Goal: Register for event/course

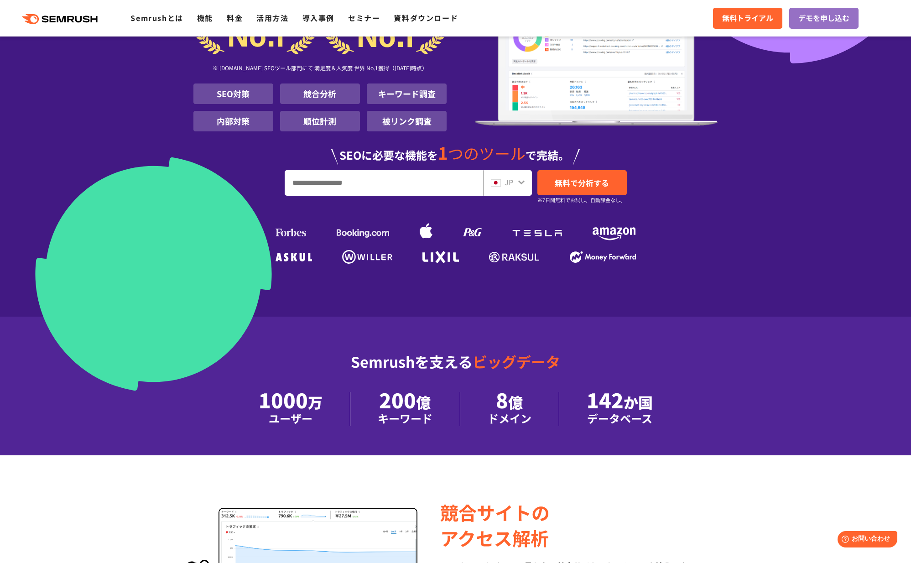
click at [78, 267] on section "1000 万人 に 選ばれた SEO ツール ※ G2.com SEOツール部門にて 満足度＆人気度 世界 No.1獲得（2025年01月時点） SEO対策 …" at bounding box center [455, 169] width 911 height 572
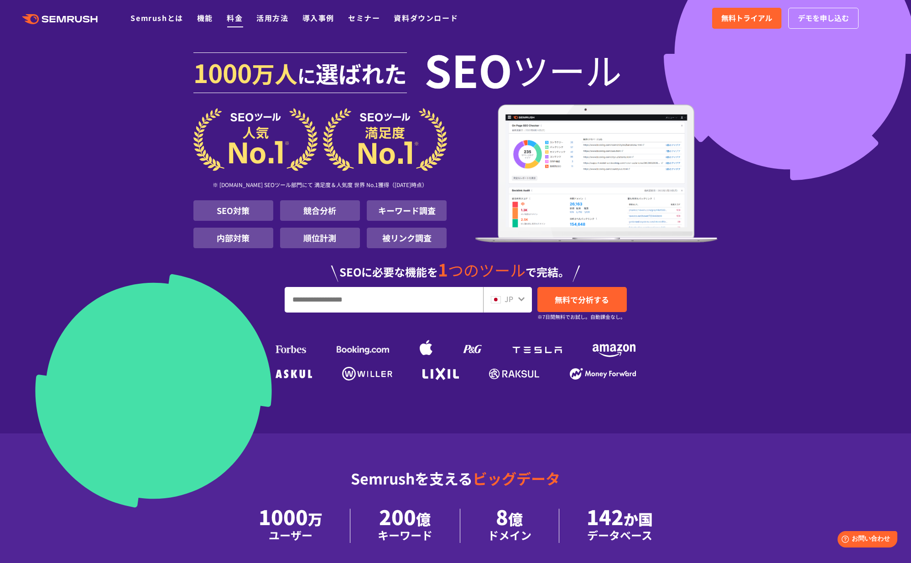
click at [241, 16] on link "料金" at bounding box center [235, 17] width 16 height 11
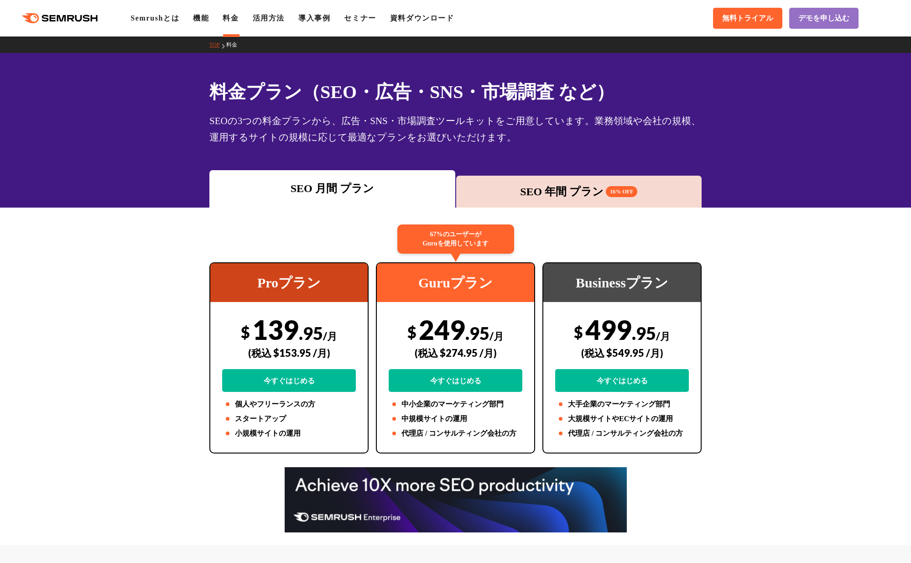
click at [506, 196] on div "SEO 年間 プラン 16% OFF" at bounding box center [579, 191] width 237 height 16
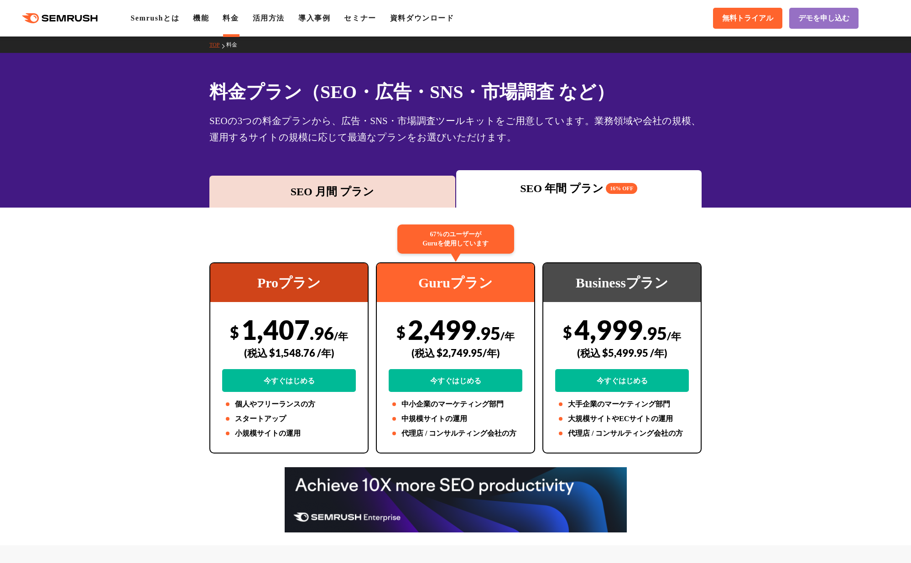
click at [403, 193] on div "SEO 月間 プラン" at bounding box center [332, 191] width 237 height 16
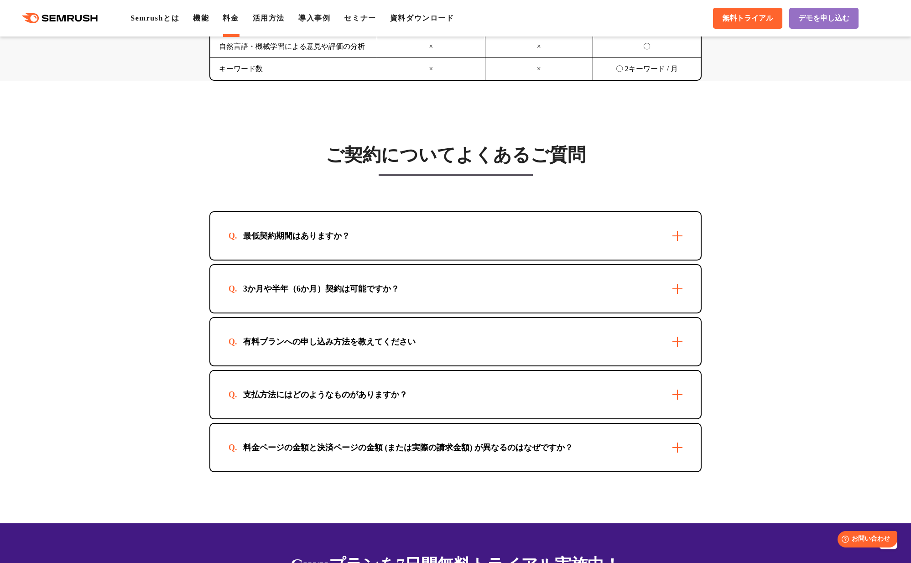
scroll to position [2482, 0]
click at [676, 234] on div "最低契約期間はありますか？" at bounding box center [455, 235] width 491 height 47
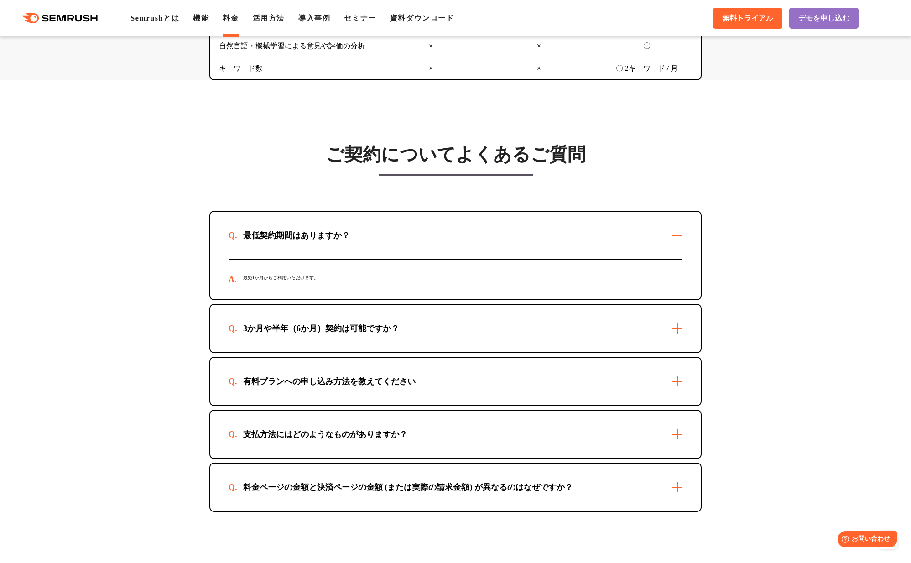
click at [675, 333] on div "3か月や半年（6か月）契約は可能ですか？" at bounding box center [455, 328] width 491 height 47
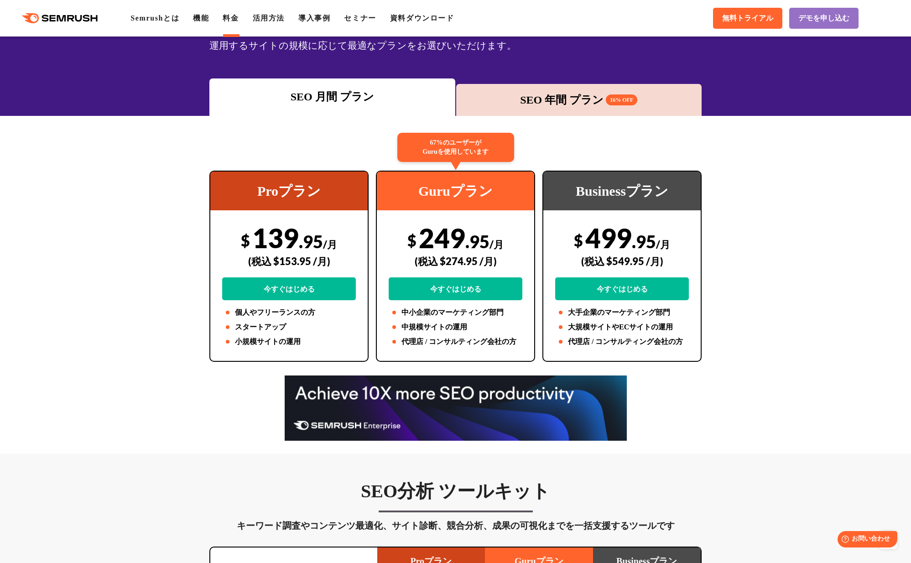
scroll to position [0, 0]
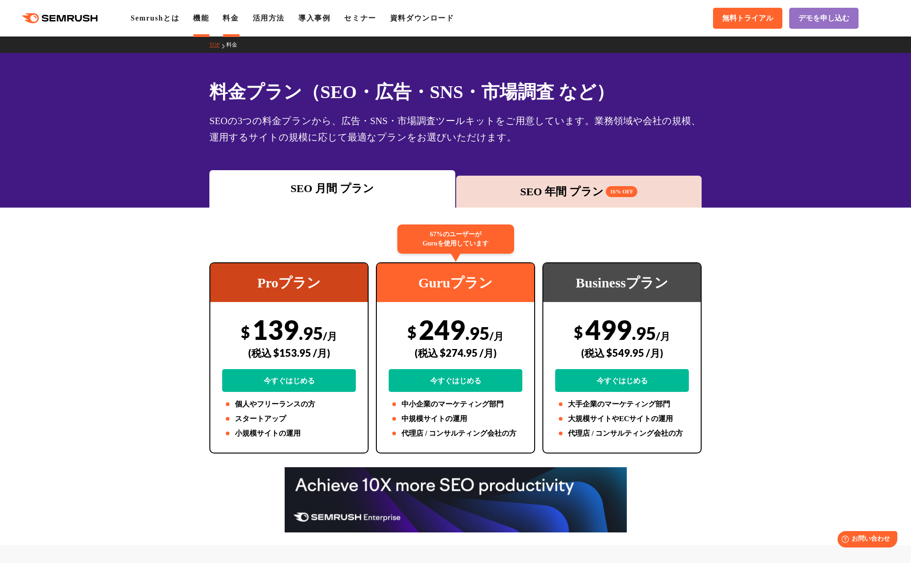
click at [201, 21] on link "機能" at bounding box center [201, 18] width 16 height 8
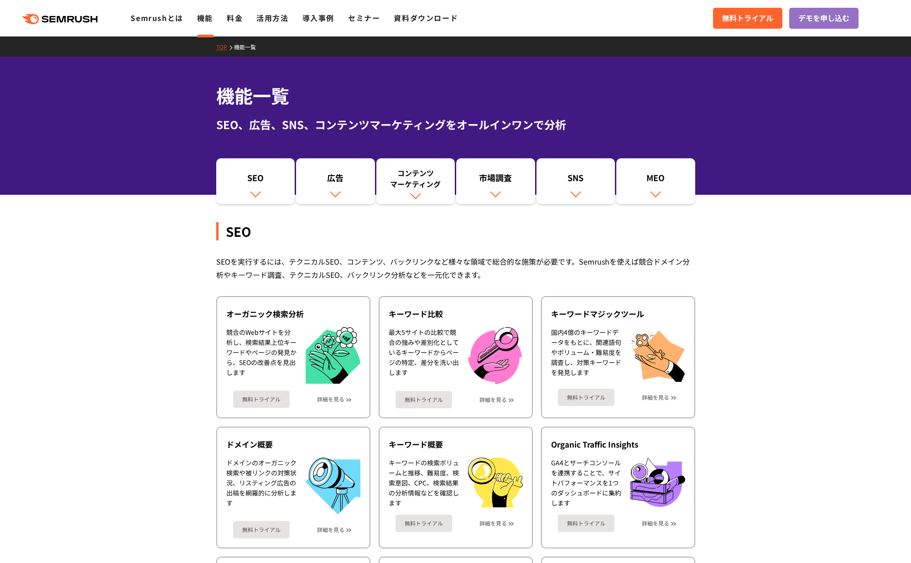
drag, startPoint x: 359, startPoint y: 18, endPoint x: 365, endPoint y: 33, distance: 15.6
click at [360, 18] on link "セミナー" at bounding box center [364, 17] width 32 height 11
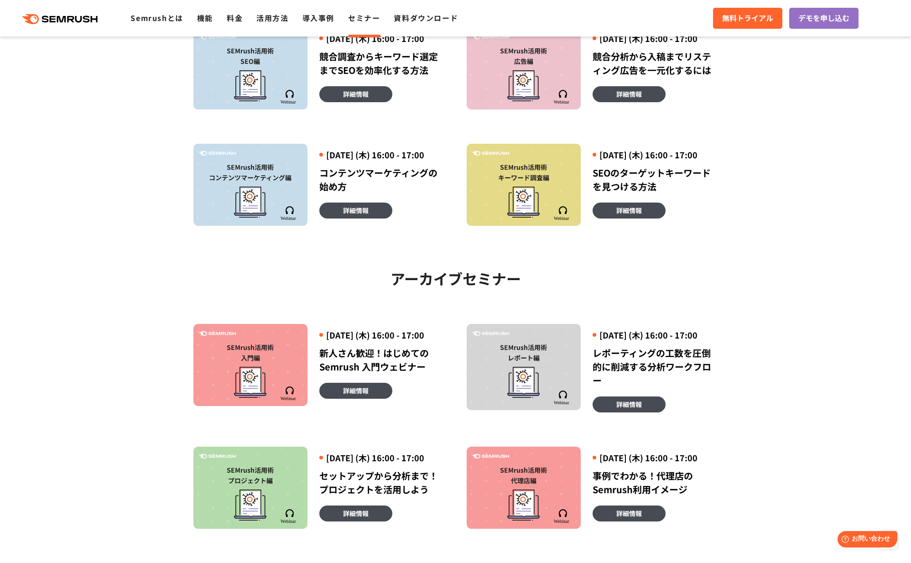
scroll to position [282, 0]
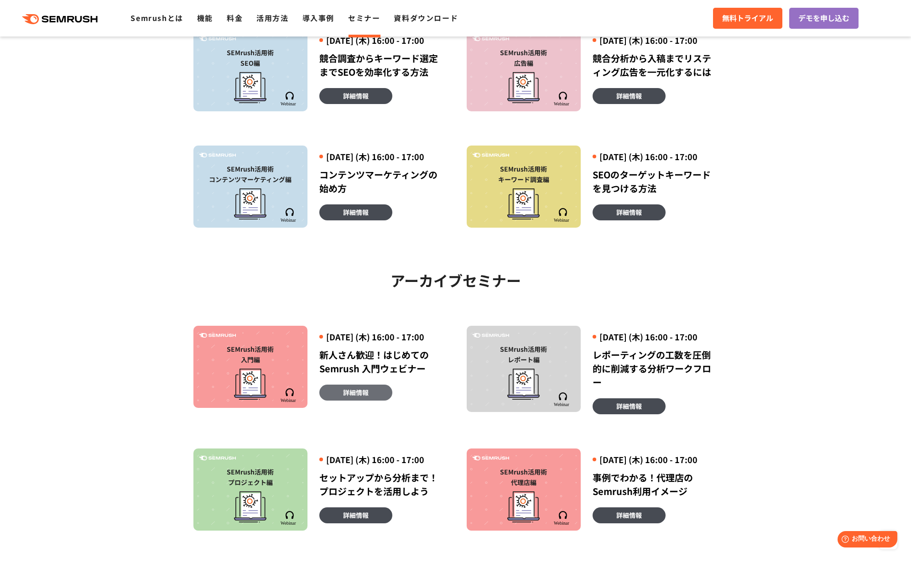
drag, startPoint x: 360, startPoint y: 416, endPoint x: 368, endPoint y: 416, distance: 8.2
click at [360, 397] on span "詳細情報" at bounding box center [356, 392] width 26 height 10
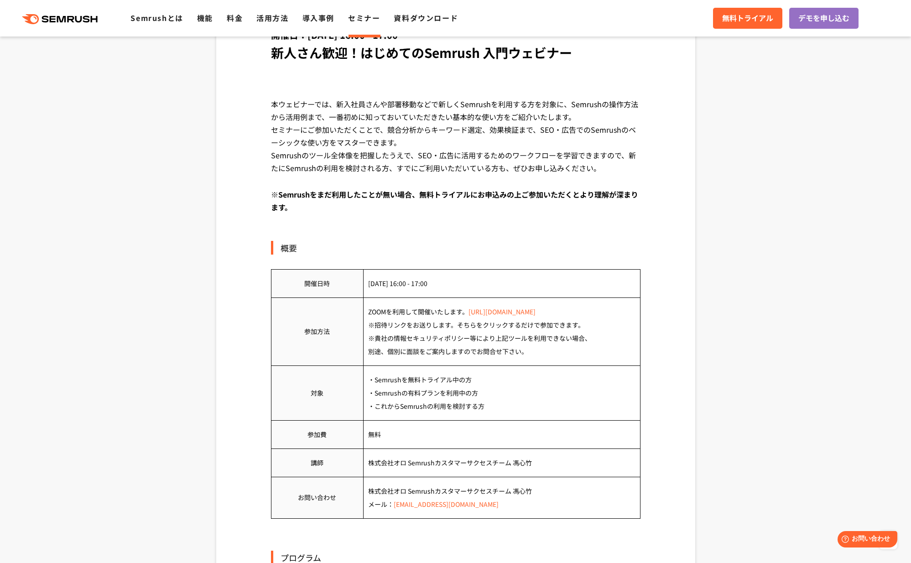
scroll to position [188, 0]
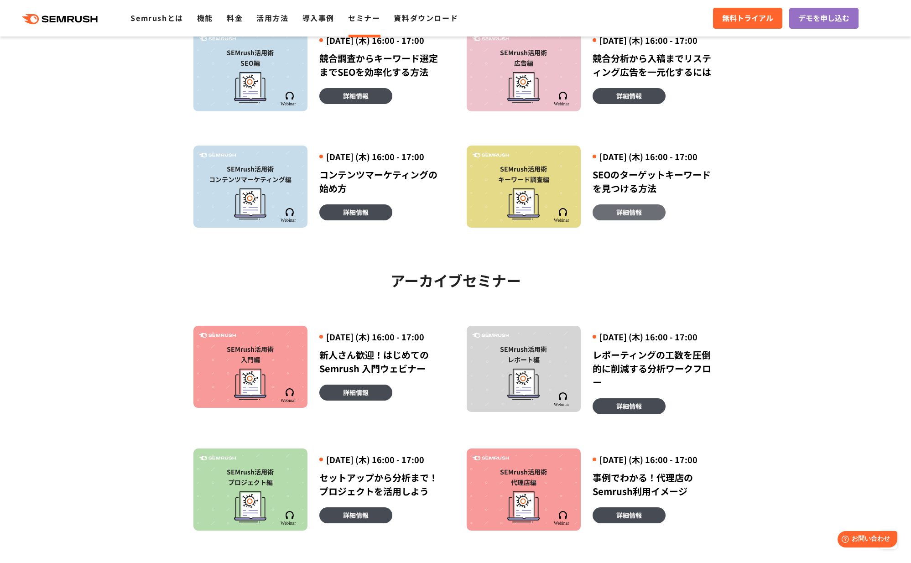
click at [628, 217] on span "詳細情報" at bounding box center [630, 212] width 26 height 10
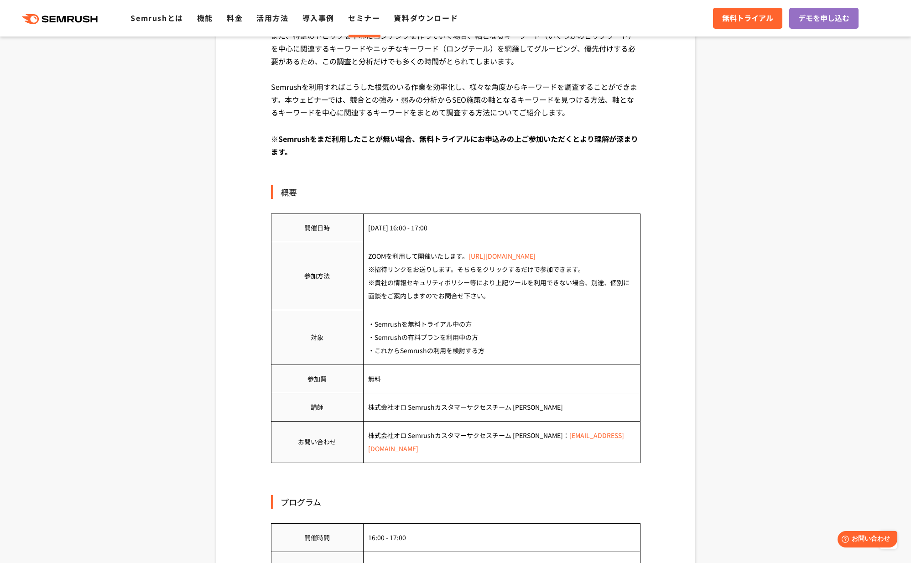
scroll to position [341, 0]
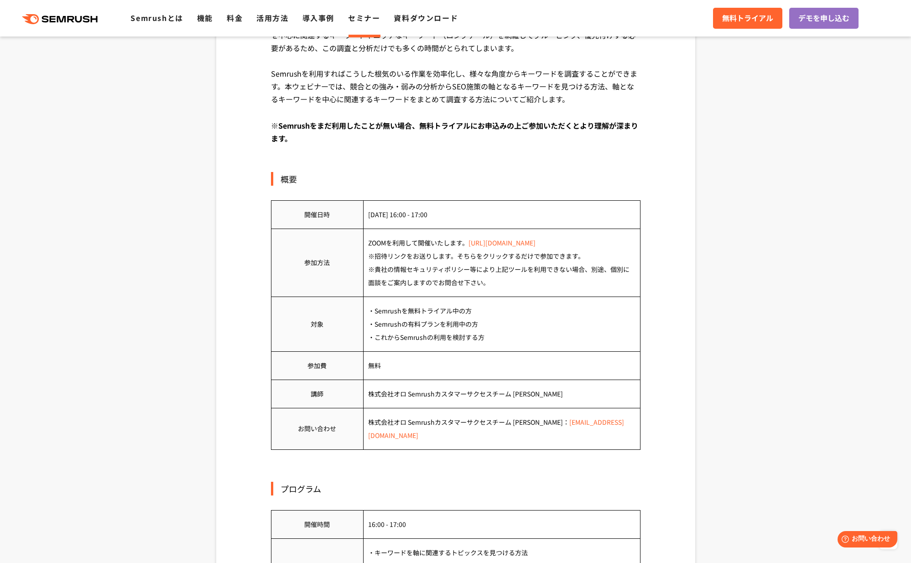
click at [536, 245] on link "[URL][DOMAIN_NAME]" at bounding box center [502, 242] width 67 height 9
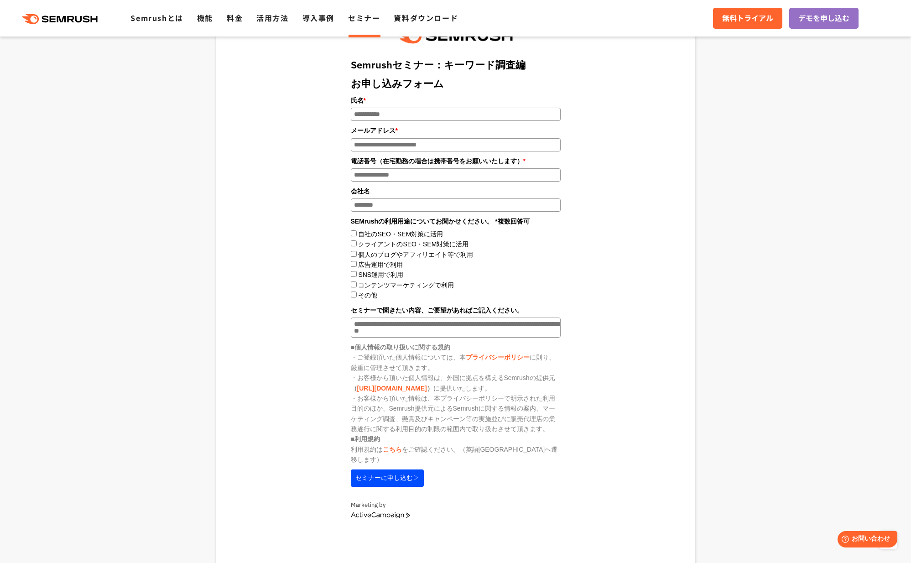
scroll to position [1012, 0]
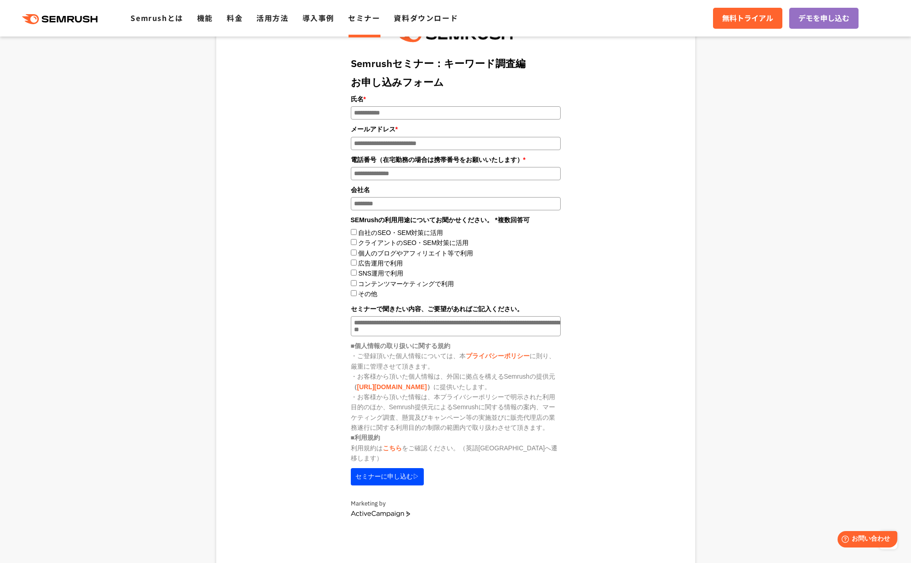
click at [357, 238] on div "クライアントのSEO・SEM対策に活用" at bounding box center [456, 243] width 210 height 10
click at [394, 316] on textarea "セミナーで聞きたい内容、ご要望があればご記入ください。" at bounding box center [456, 326] width 210 height 20
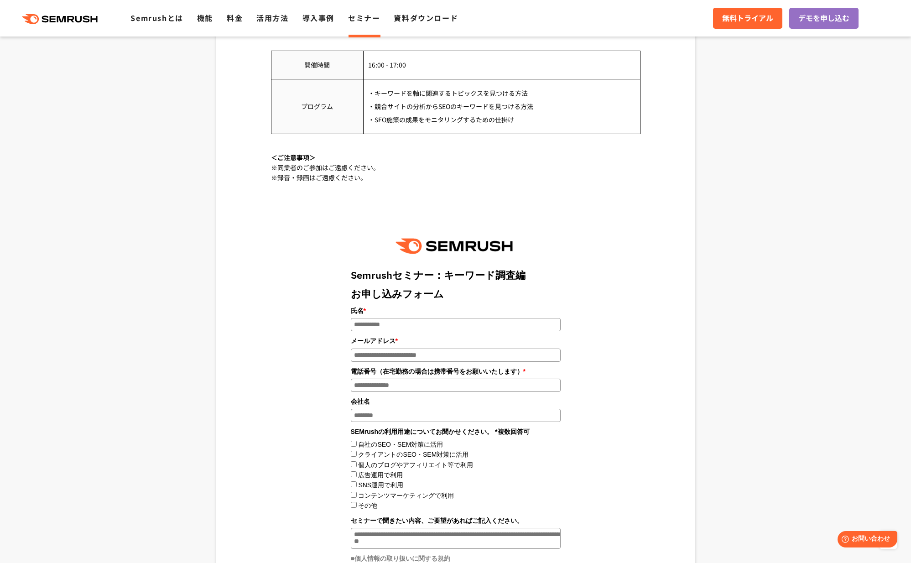
scroll to position [780, 0]
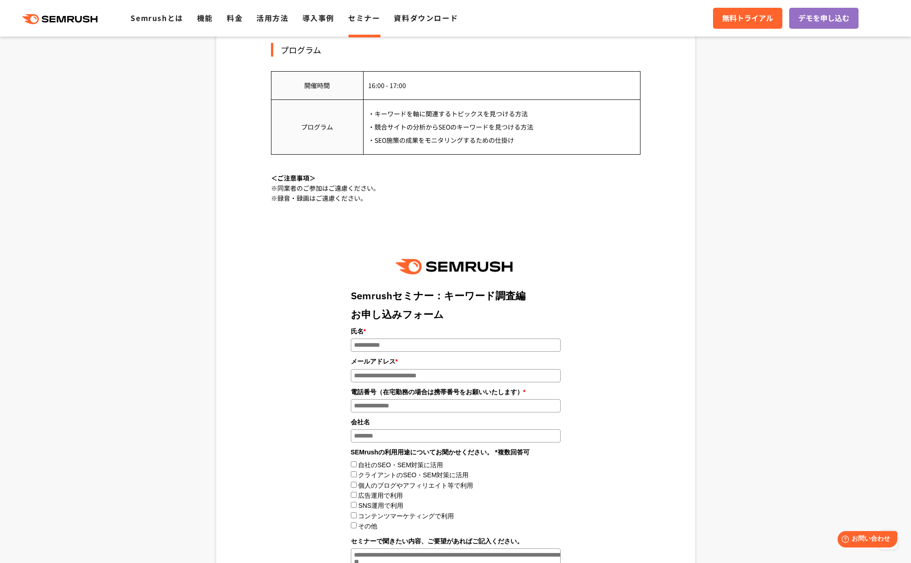
click at [394, 339] on input "氏名 *" at bounding box center [456, 345] width 210 height 13
type input "**********"
click at [435, 369] on input "**********" at bounding box center [456, 375] width 210 height 13
click at [422, 339] on input "**********" at bounding box center [456, 345] width 210 height 13
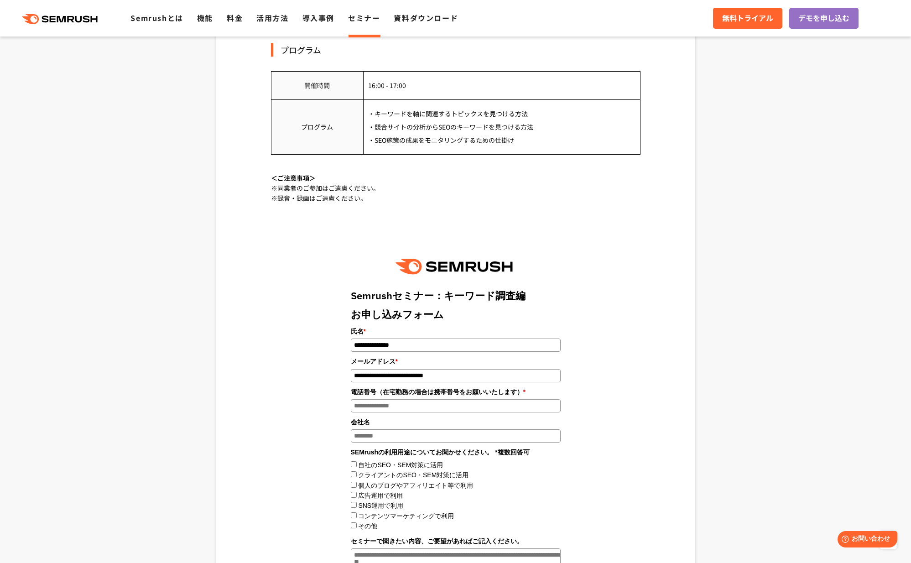
click at [422, 339] on input "**********" at bounding box center [456, 345] width 210 height 13
type input "****"
click at [381, 399] on input "電話番号（在宅勤務の場合は携帯番号をお願いいたします） *" at bounding box center [456, 405] width 210 height 13
type input "**********"
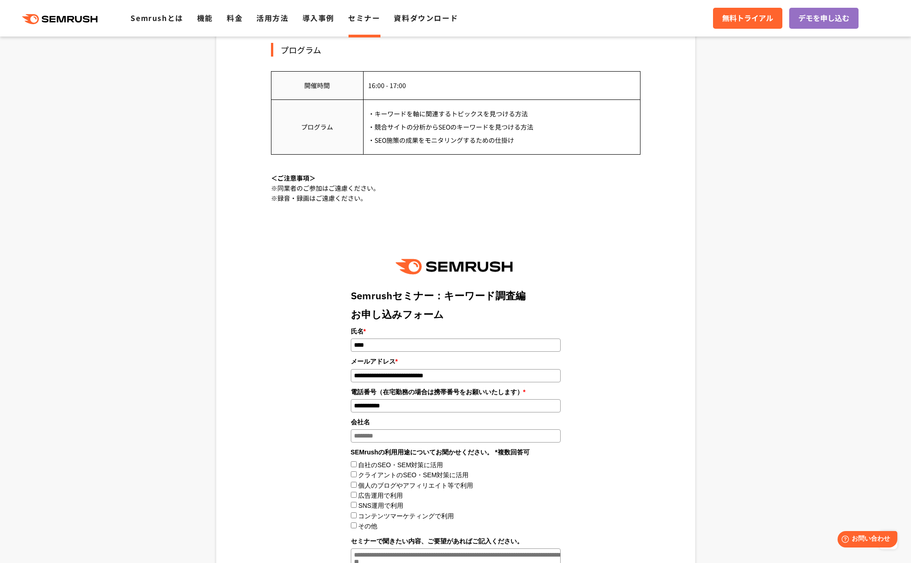
click at [368, 429] on input "会社名" at bounding box center [456, 435] width 210 height 13
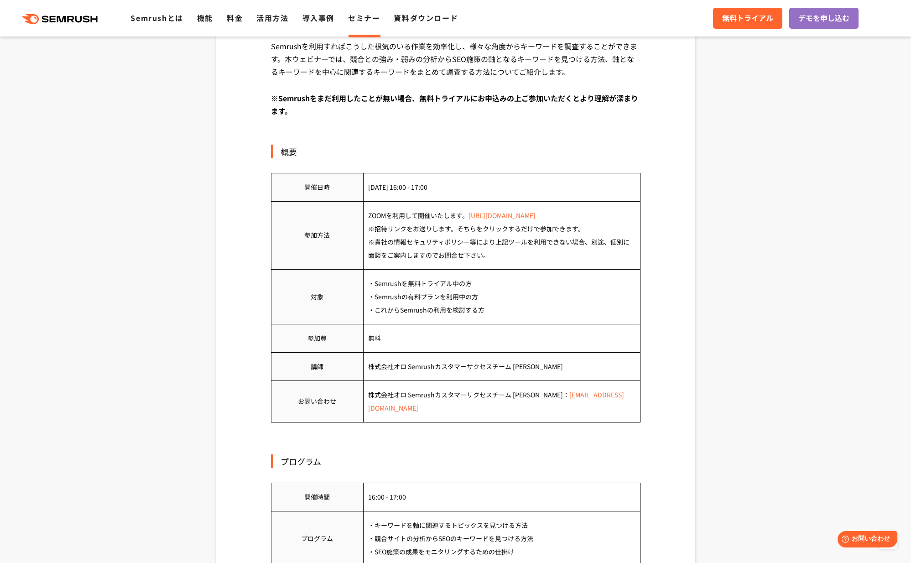
scroll to position [364, 0]
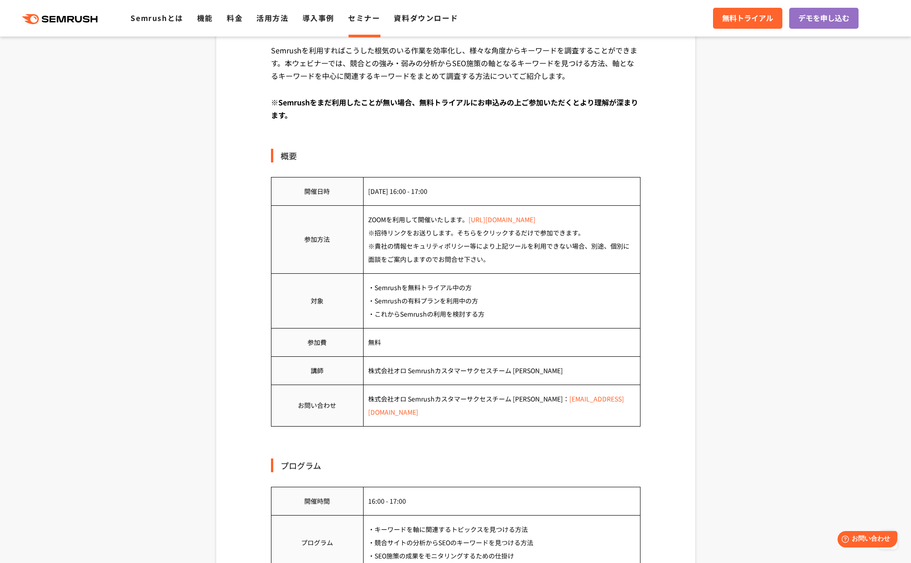
type input "*******"
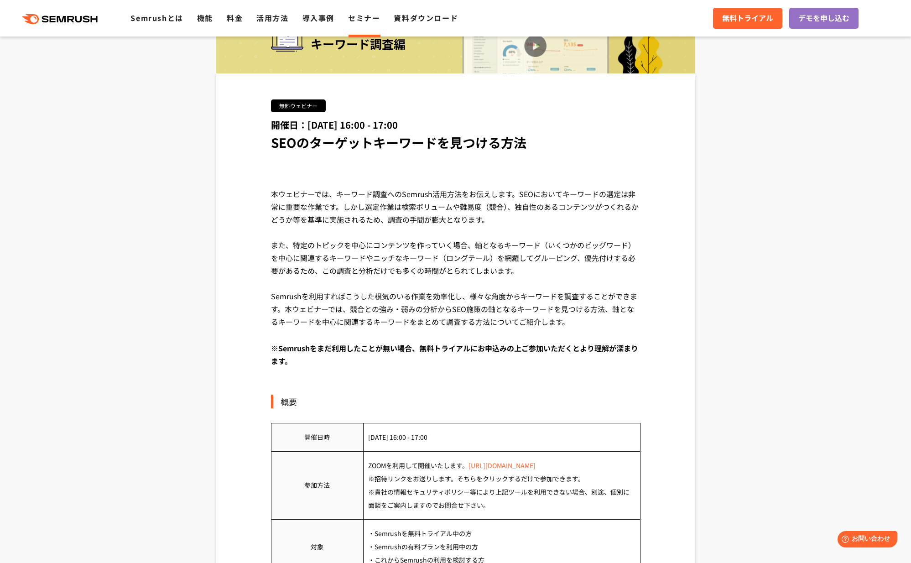
scroll to position [117, 0]
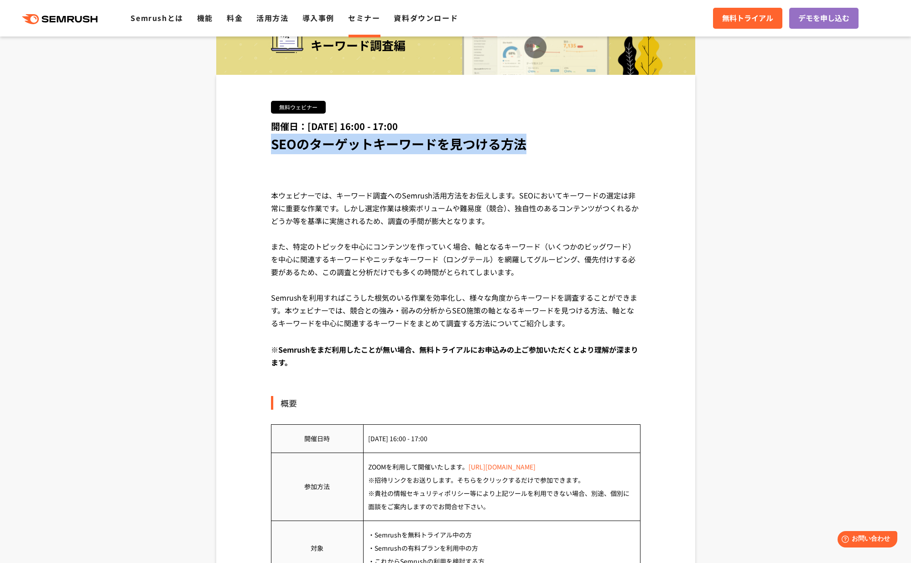
drag, startPoint x: 525, startPoint y: 143, endPoint x: 263, endPoint y: 145, distance: 261.5
copy span "SEOのターゲットキーワードを見つける方法"
click at [765, 17] on span "無料トライアル" at bounding box center [747, 18] width 51 height 12
